Goal: Communication & Community: Answer question/provide support

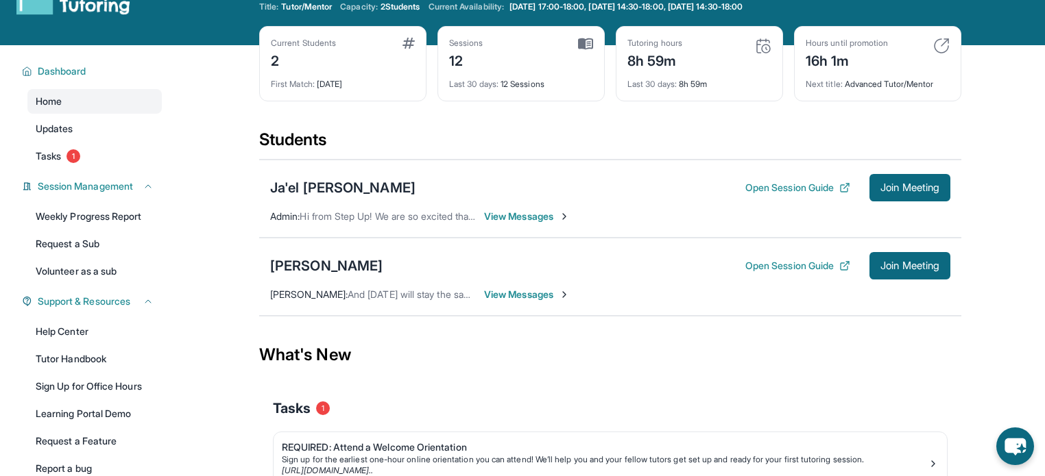
scroll to position [43, 0]
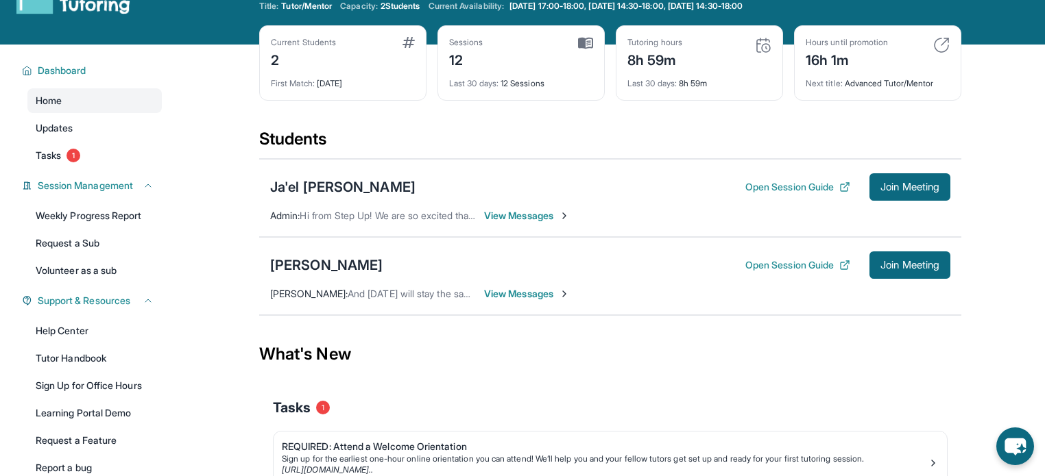
click at [511, 213] on span "View Messages" at bounding box center [527, 216] width 86 height 14
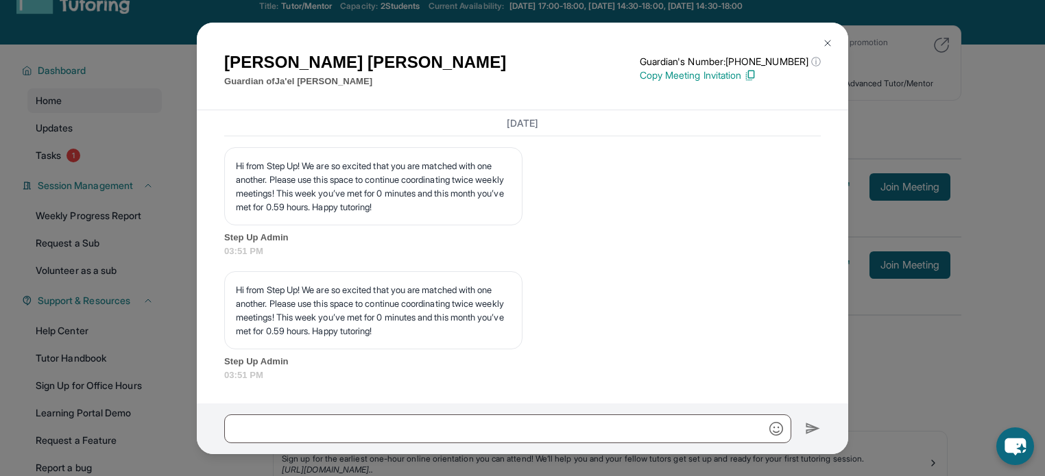
scroll to position [9158, 0]
click at [830, 42] on img at bounding box center [827, 43] width 11 height 11
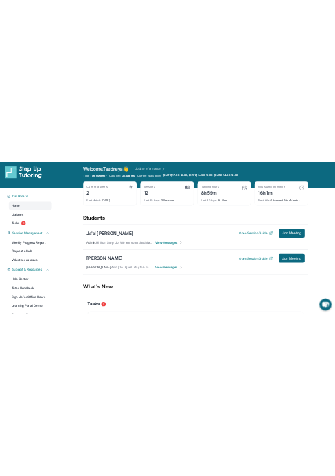
scroll to position [5, 0]
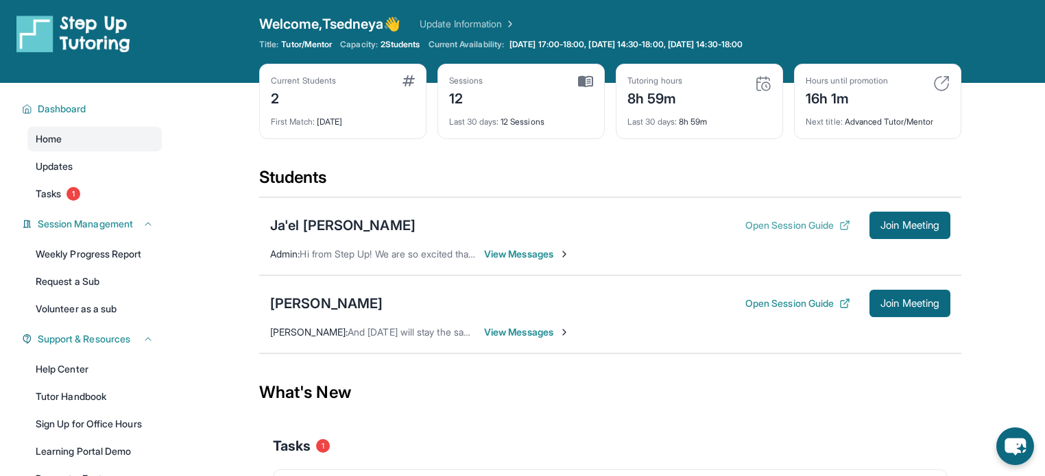
click at [814, 225] on button "Open Session Guide" at bounding box center [797, 226] width 105 height 14
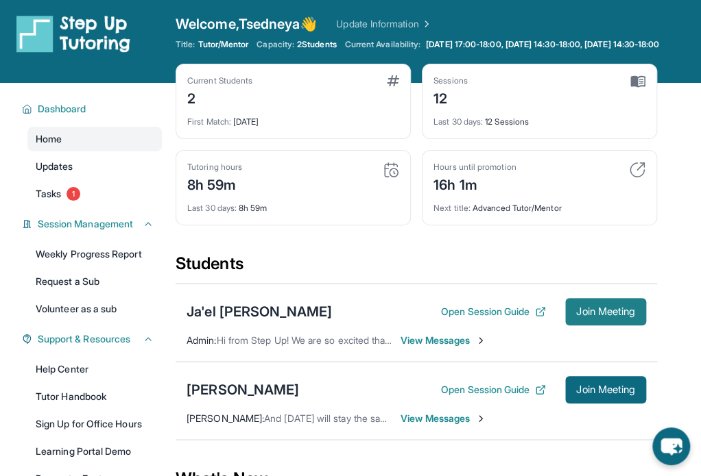
click at [592, 298] on button "Join Meeting" at bounding box center [605, 311] width 81 height 27
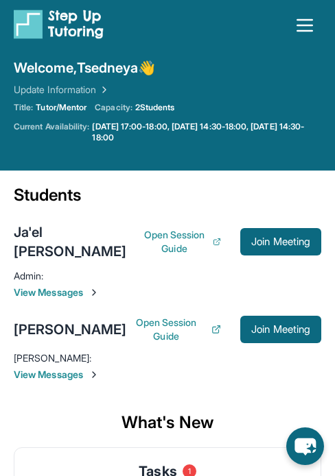
click at [80, 286] on span "View Messages" at bounding box center [167, 293] width 307 height 14
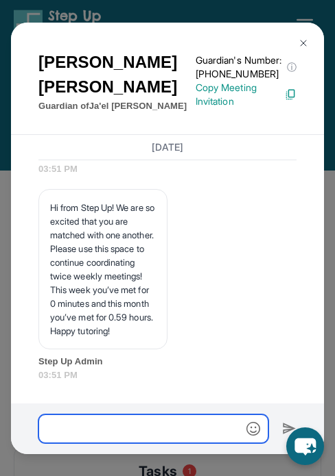
scroll to position [14393, 0]
click at [136, 433] on input "text" at bounding box center [153, 429] width 230 height 29
type input "**********"
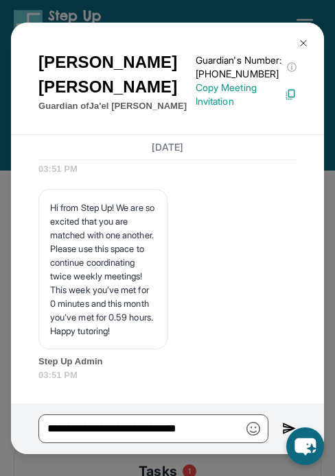
click at [280, 427] on div "**********" at bounding box center [167, 429] width 313 height 51
click at [286, 428] on icon "chat-button" at bounding box center [305, 447] width 38 height 38
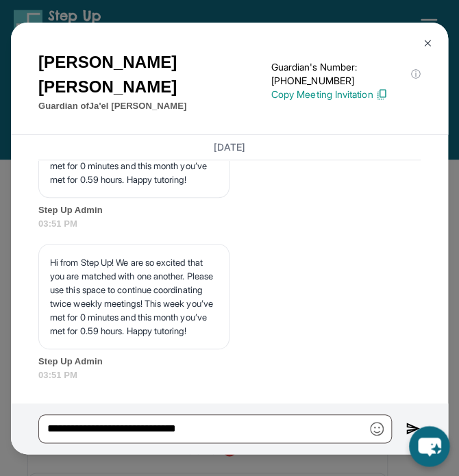
scroll to position [11146, 0]
click at [406, 429] on img at bounding box center [413, 429] width 15 height 16
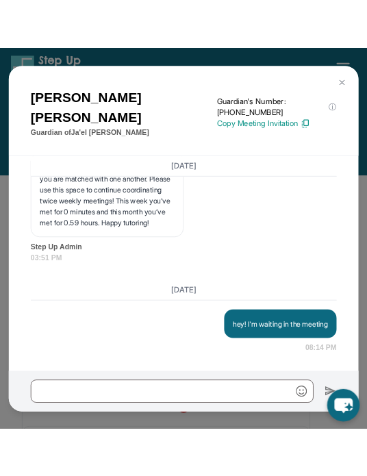
scroll to position [11258, 0]
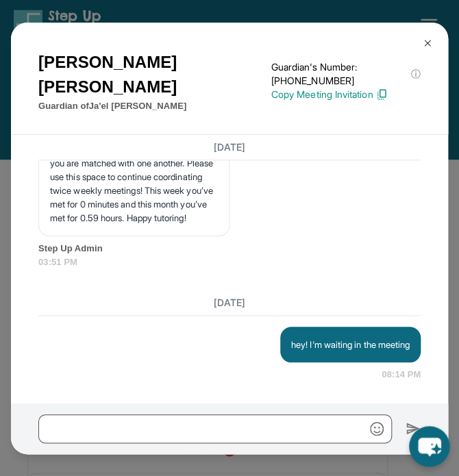
click at [421, 40] on button at bounding box center [427, 42] width 27 height 27
